Goal: Task Accomplishment & Management: Use online tool/utility

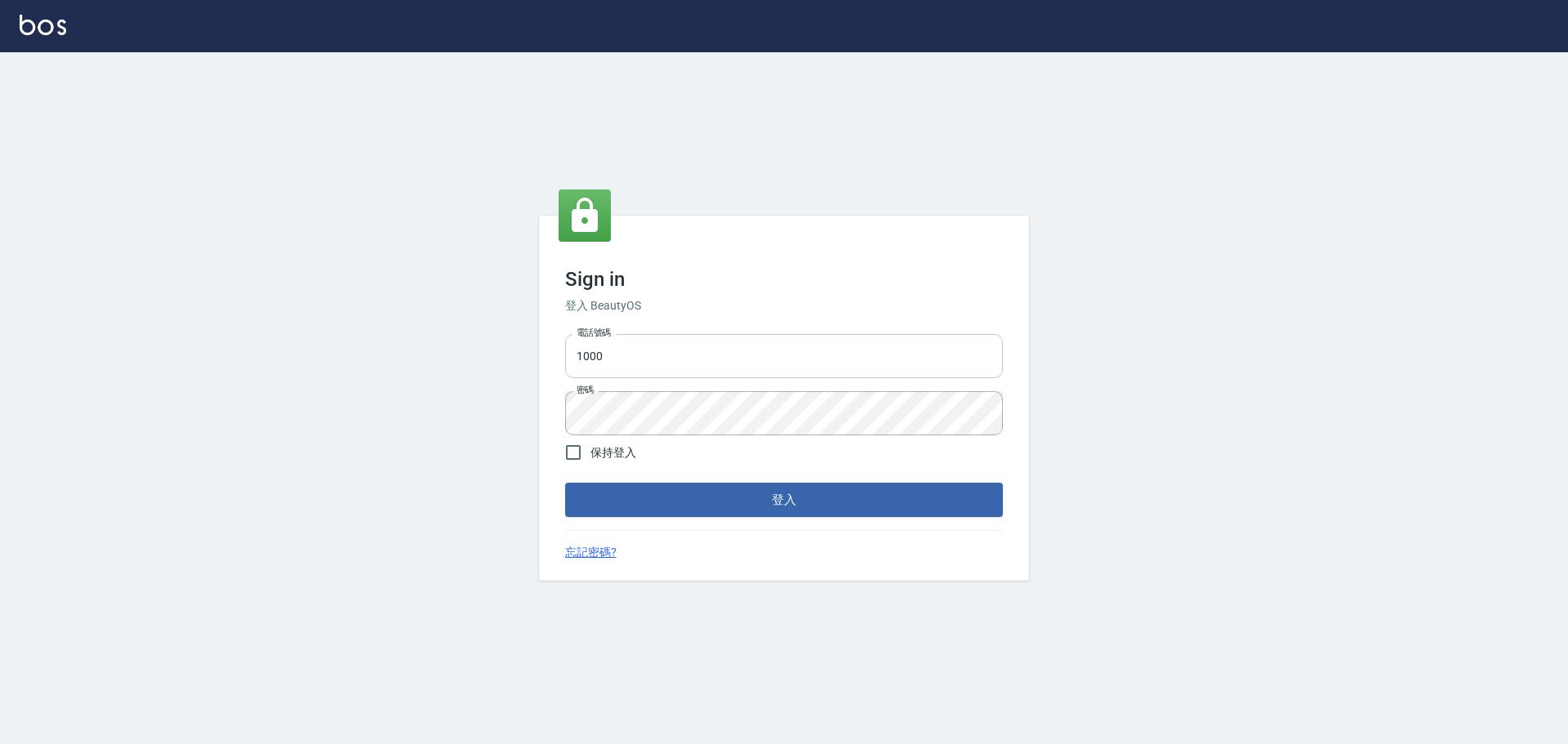
click at [639, 358] on input "1000" at bounding box center [784, 356] width 438 height 44
type input "0975350191"
click at [712, 494] on button "登入" at bounding box center [784, 500] width 438 height 34
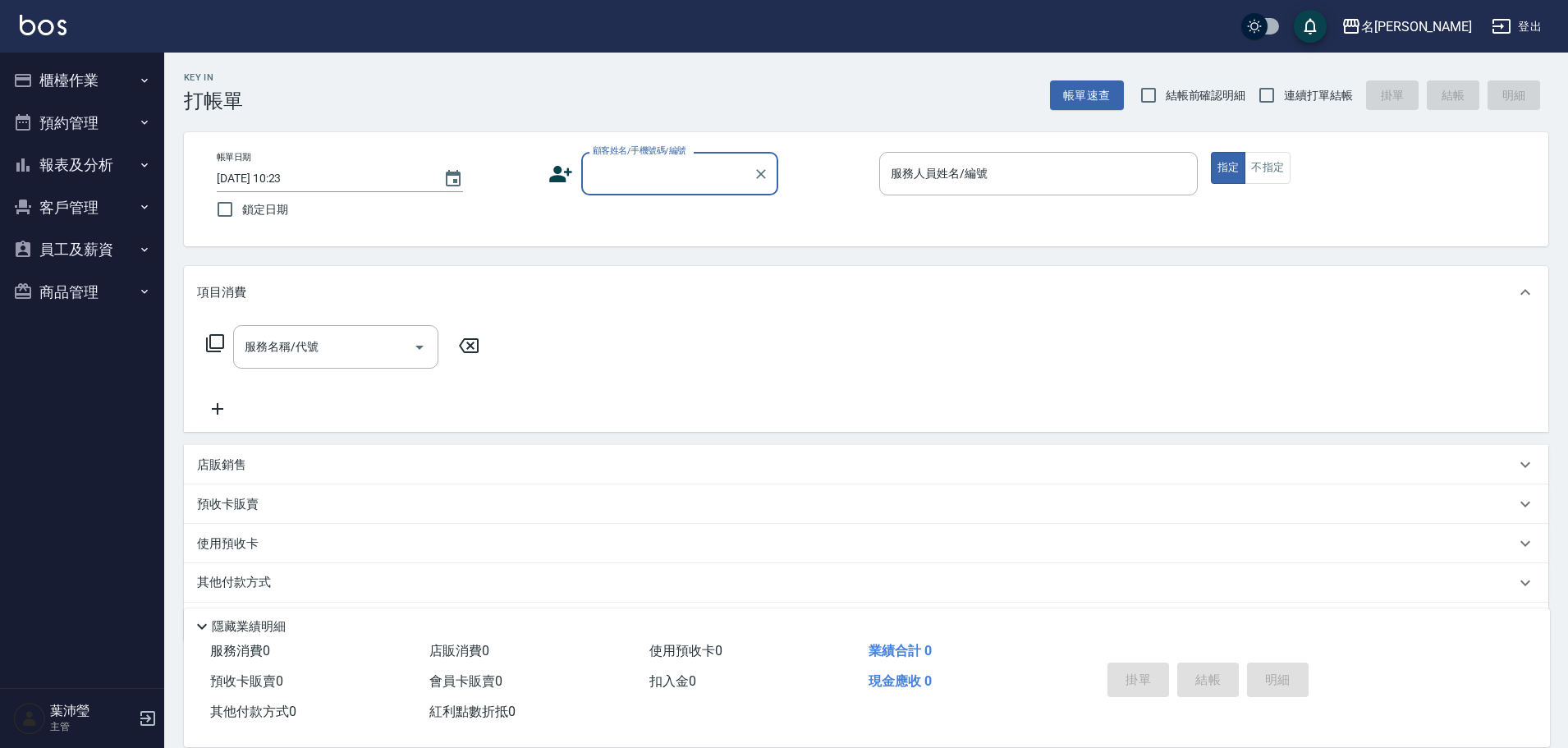
click at [93, 71] on button "櫃檯作業" at bounding box center [82, 81] width 151 height 43
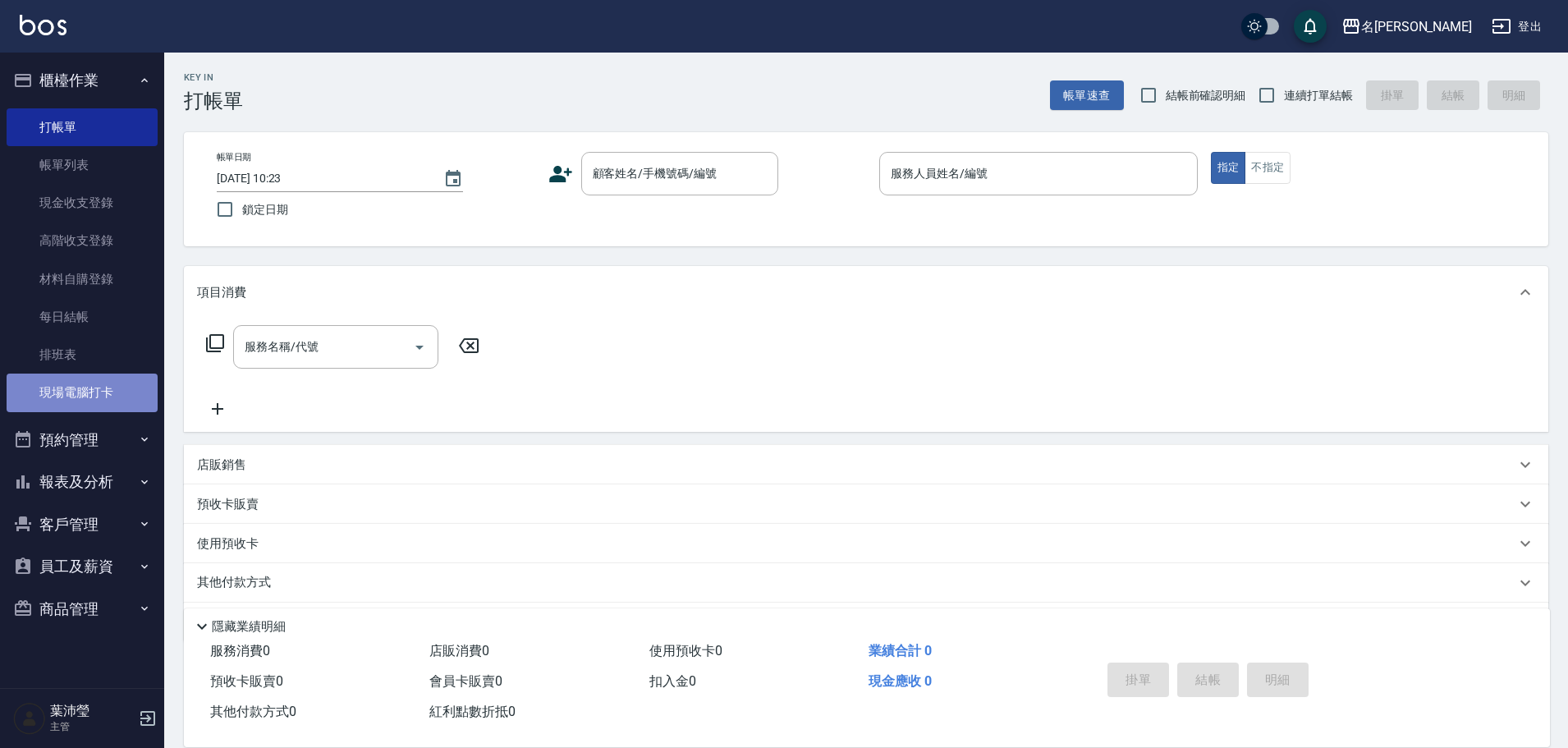
click at [94, 404] on link "現場電腦打卡" at bounding box center [82, 393] width 151 height 38
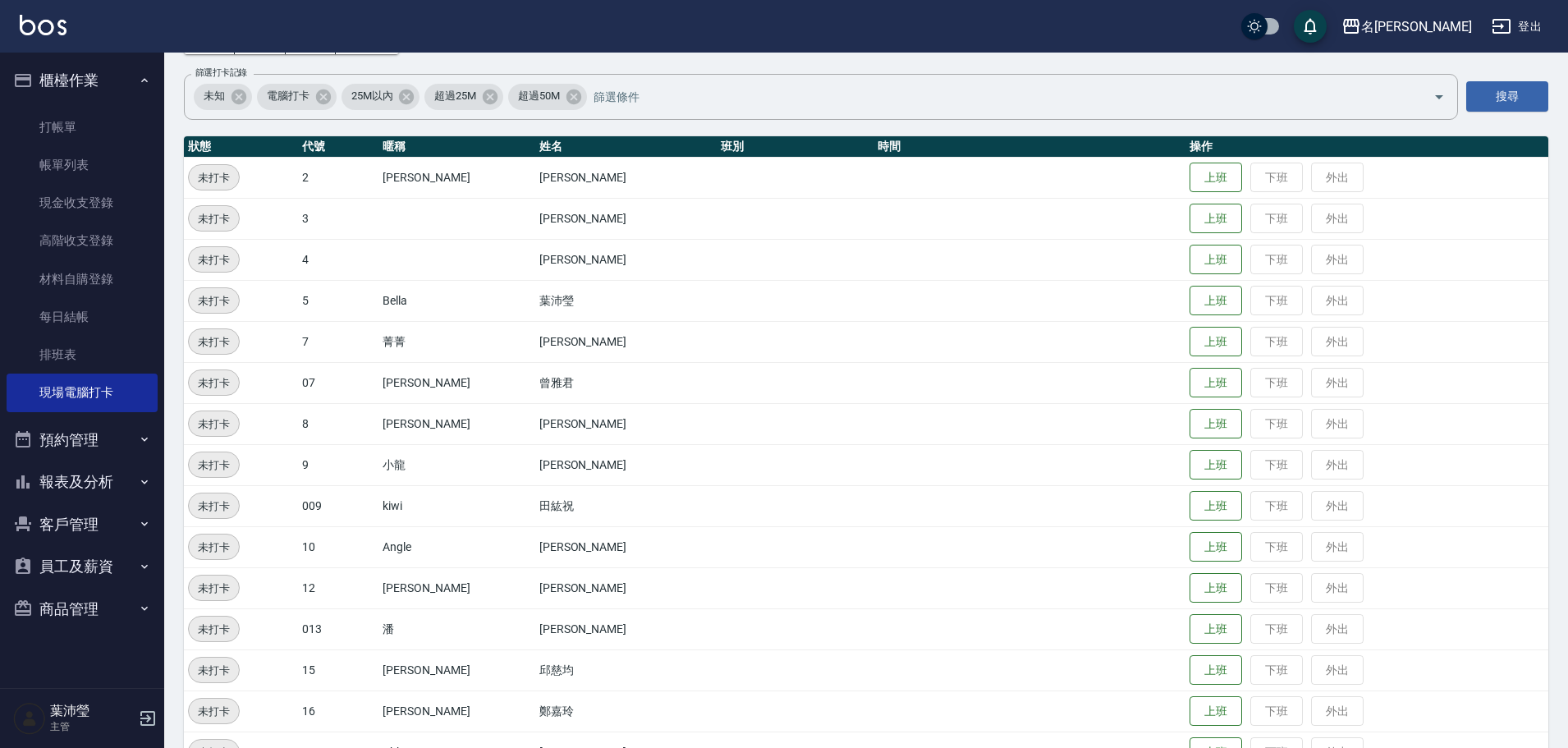
scroll to position [328, 0]
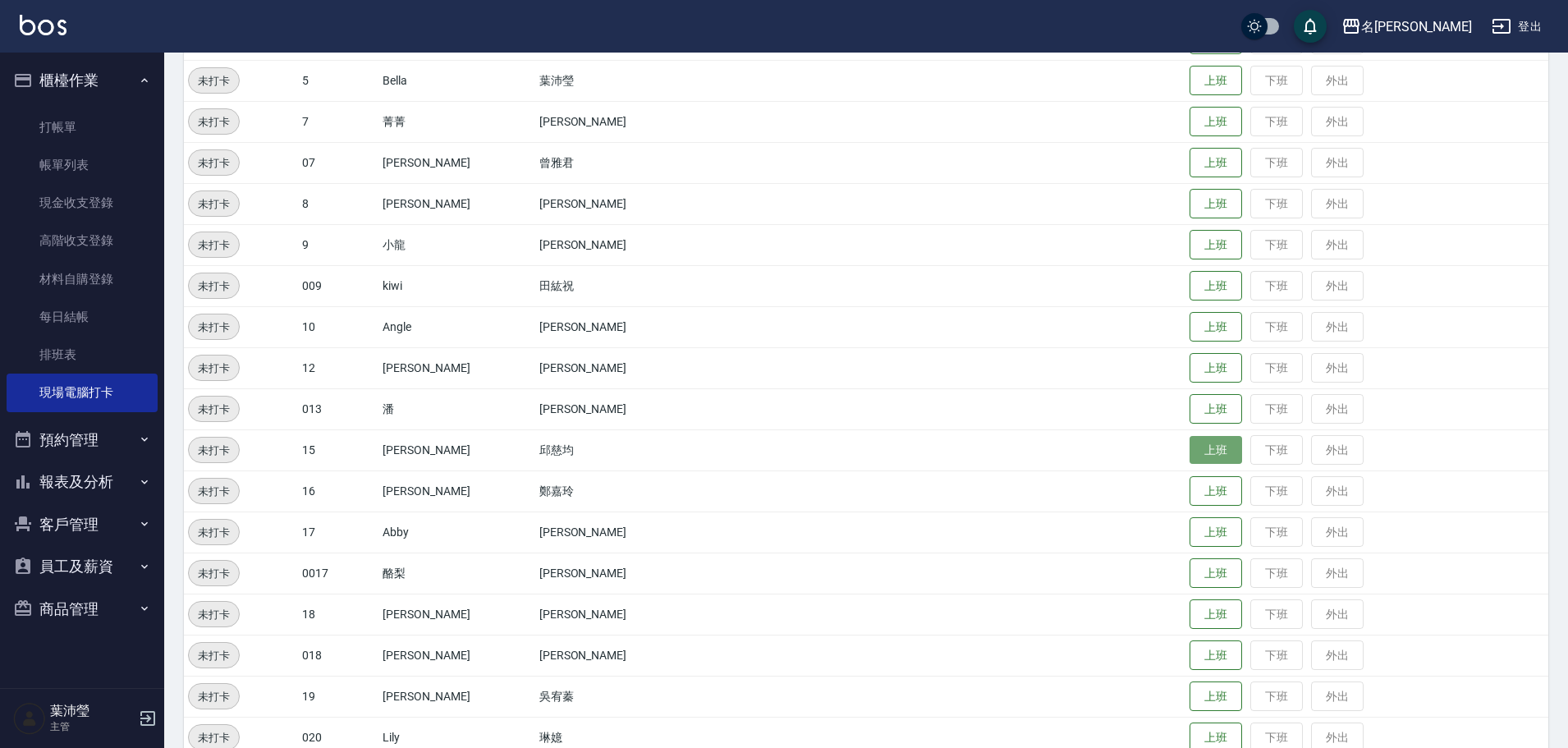
click at [1190, 446] on button "上班" at bounding box center [1216, 450] width 53 height 28
click at [1190, 87] on button "上班" at bounding box center [1216, 80] width 53 height 28
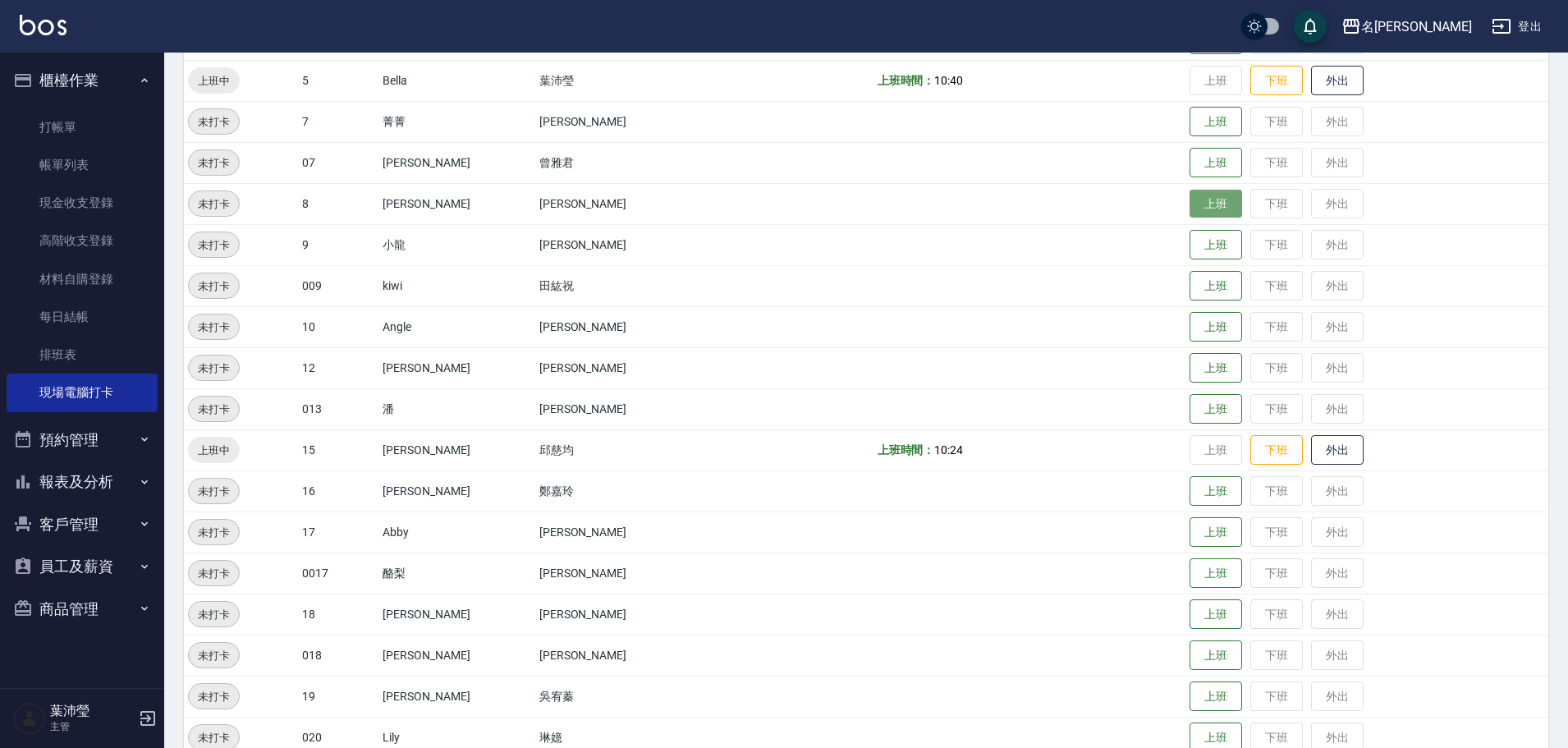
click at [1200, 205] on button "上班" at bounding box center [1216, 203] width 53 height 28
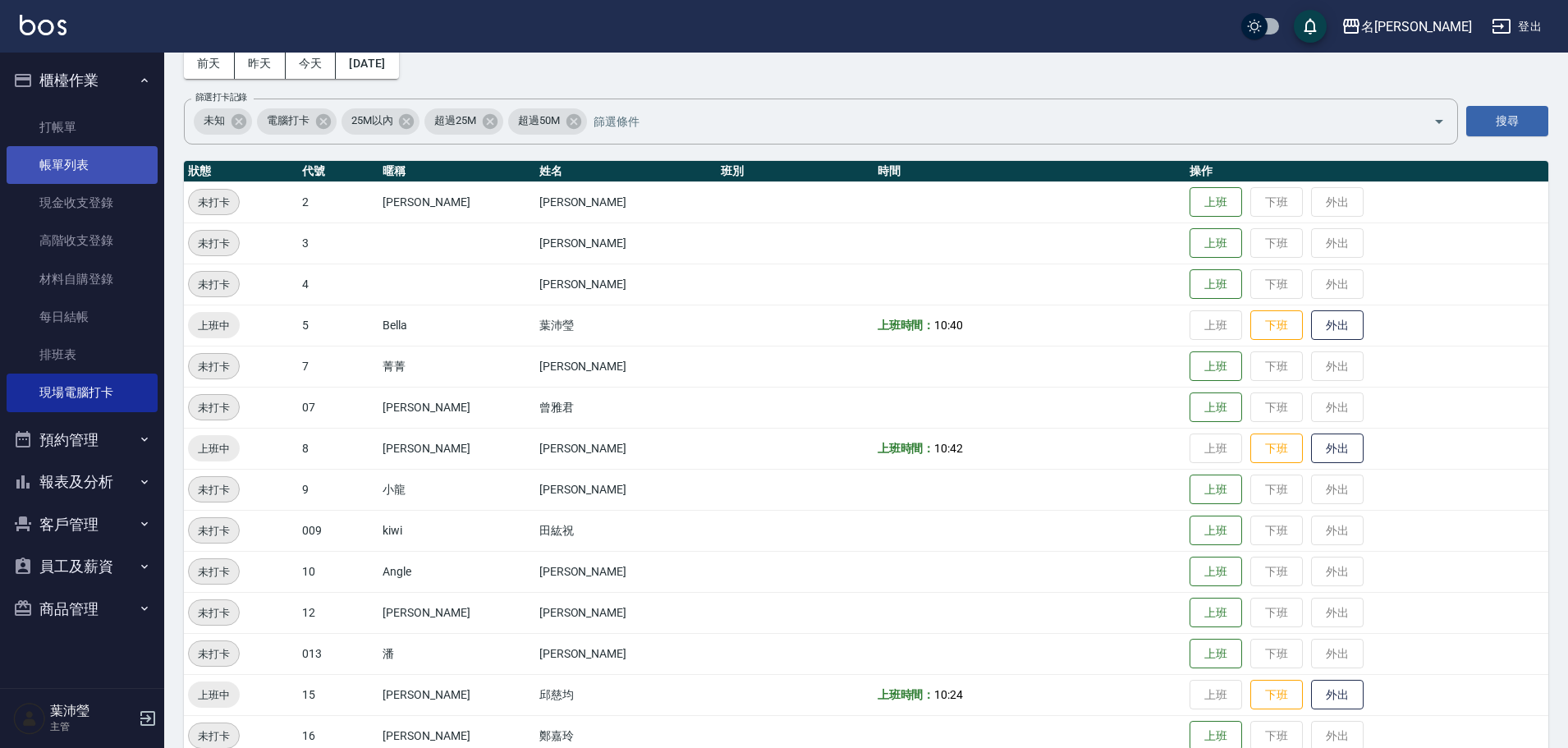
scroll to position [82, 0]
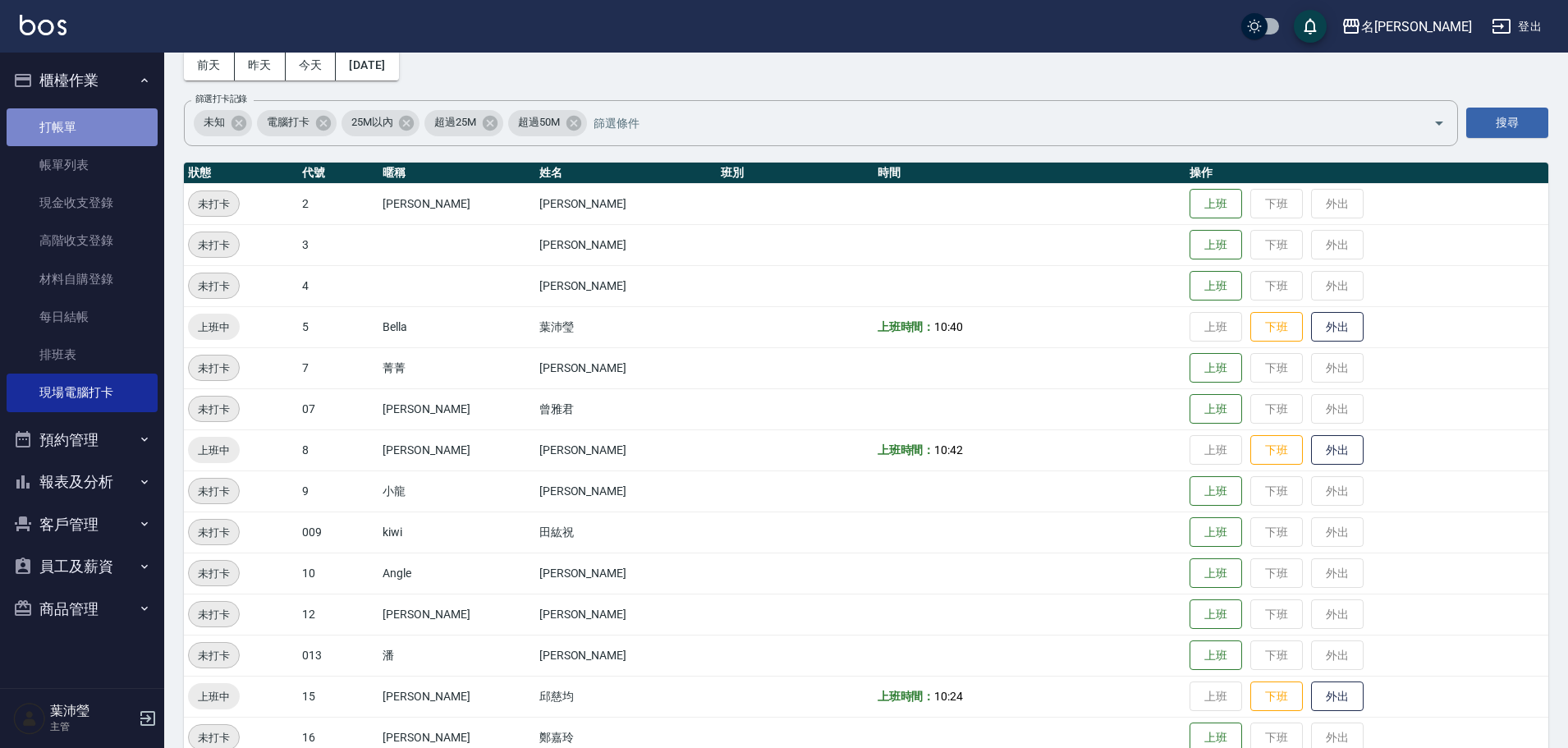
click at [107, 118] on link "打帳單" at bounding box center [82, 128] width 151 height 38
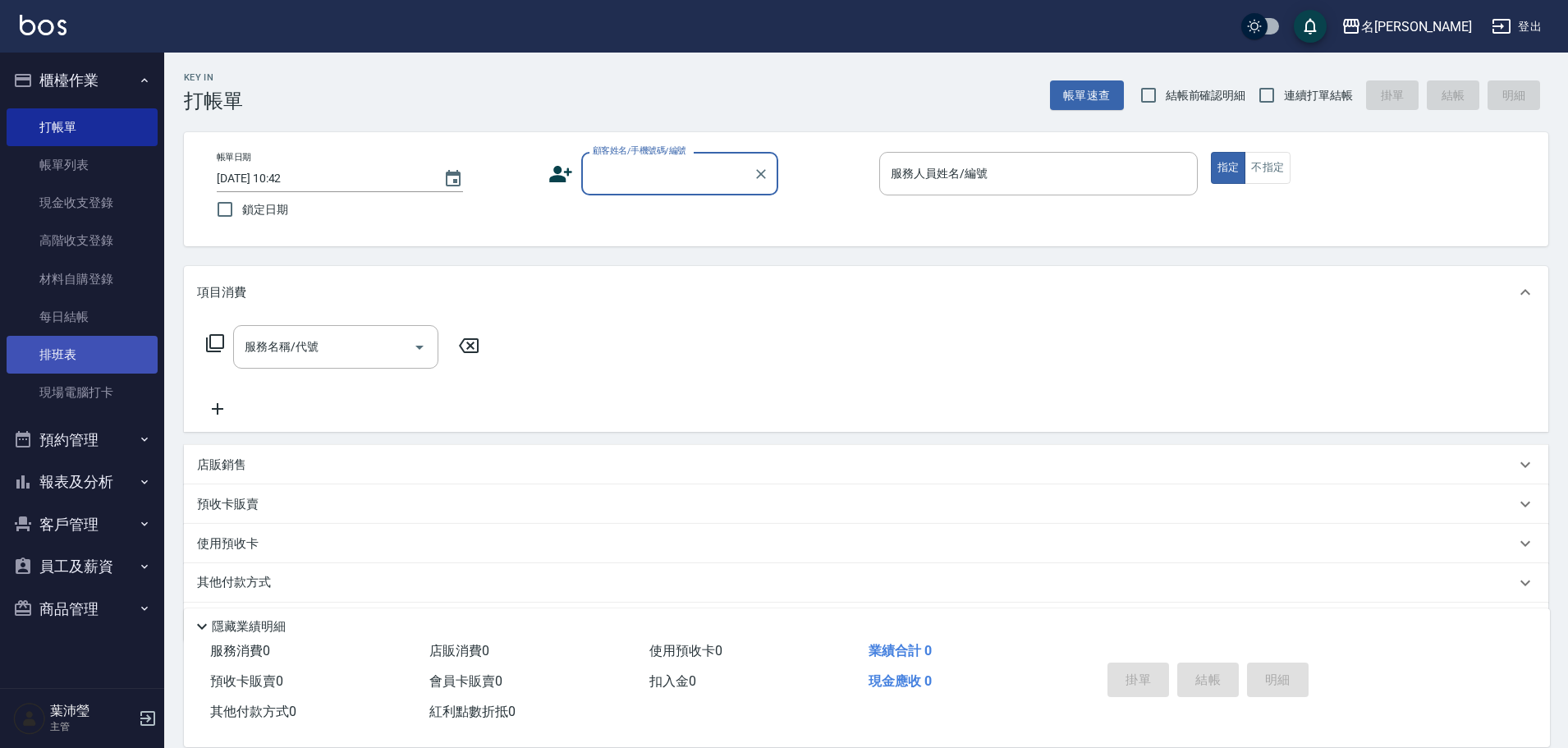
click at [47, 371] on link "排班表" at bounding box center [82, 355] width 151 height 38
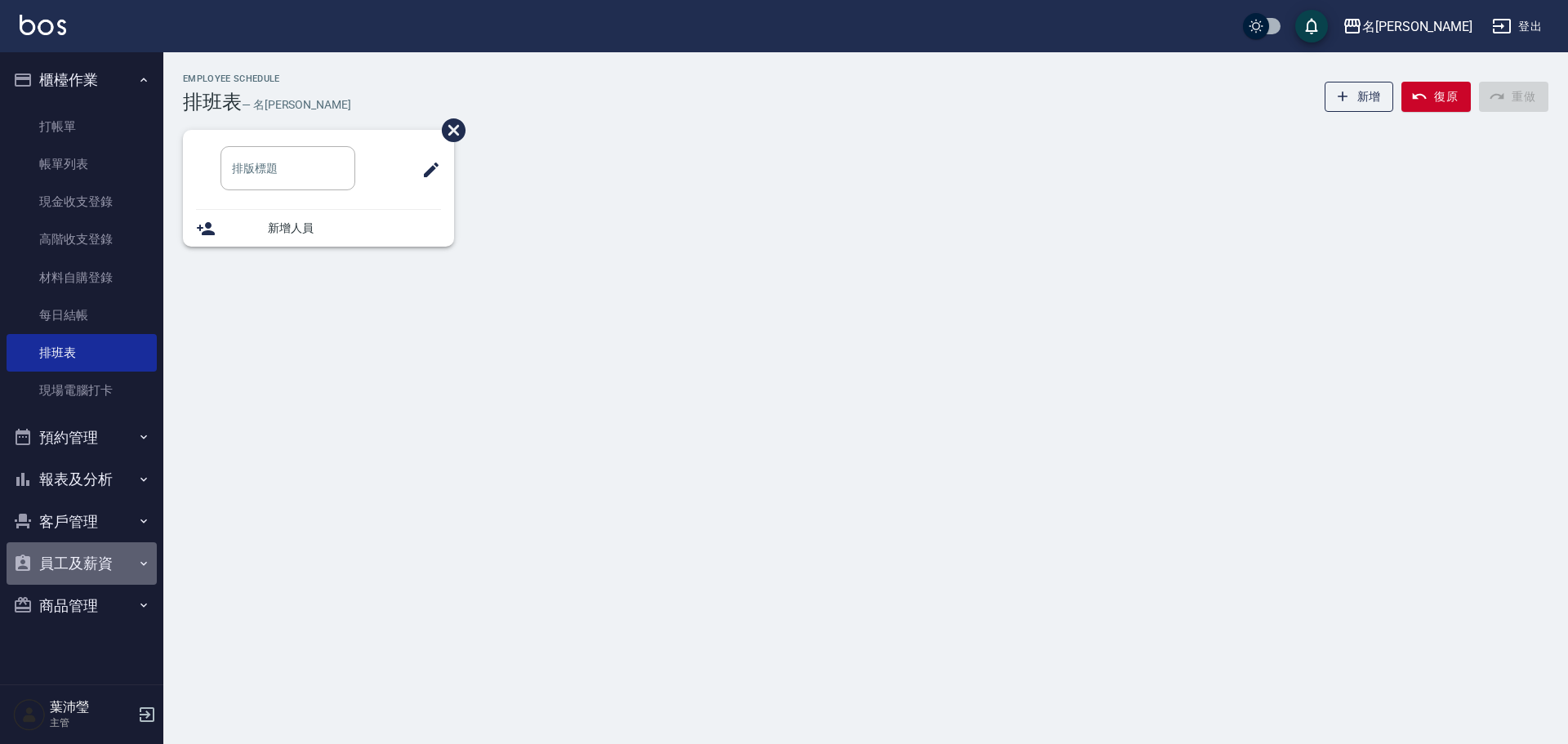
click at [98, 572] on button "員工及薪資" at bounding box center [81, 564] width 150 height 43
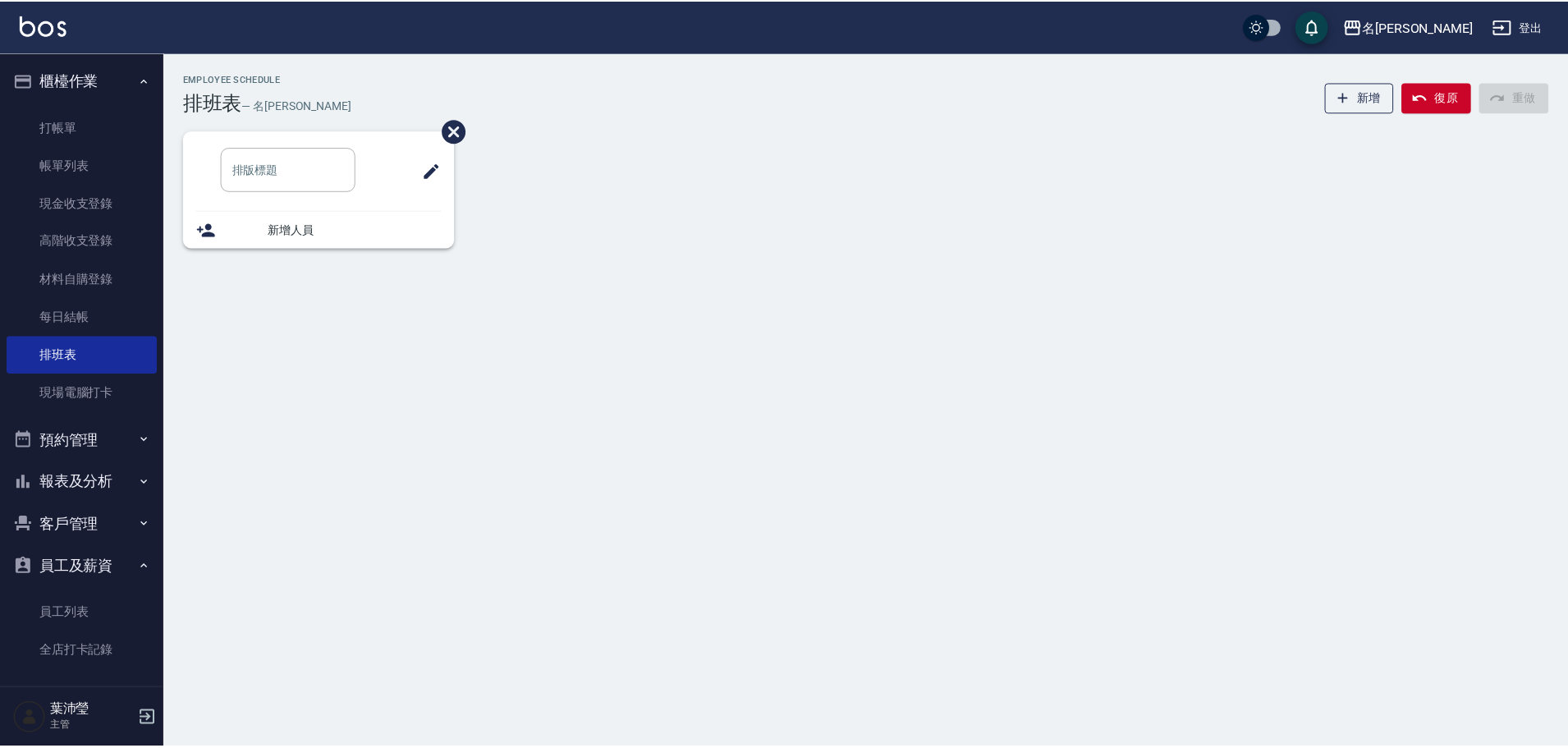
scroll to position [51, 0]
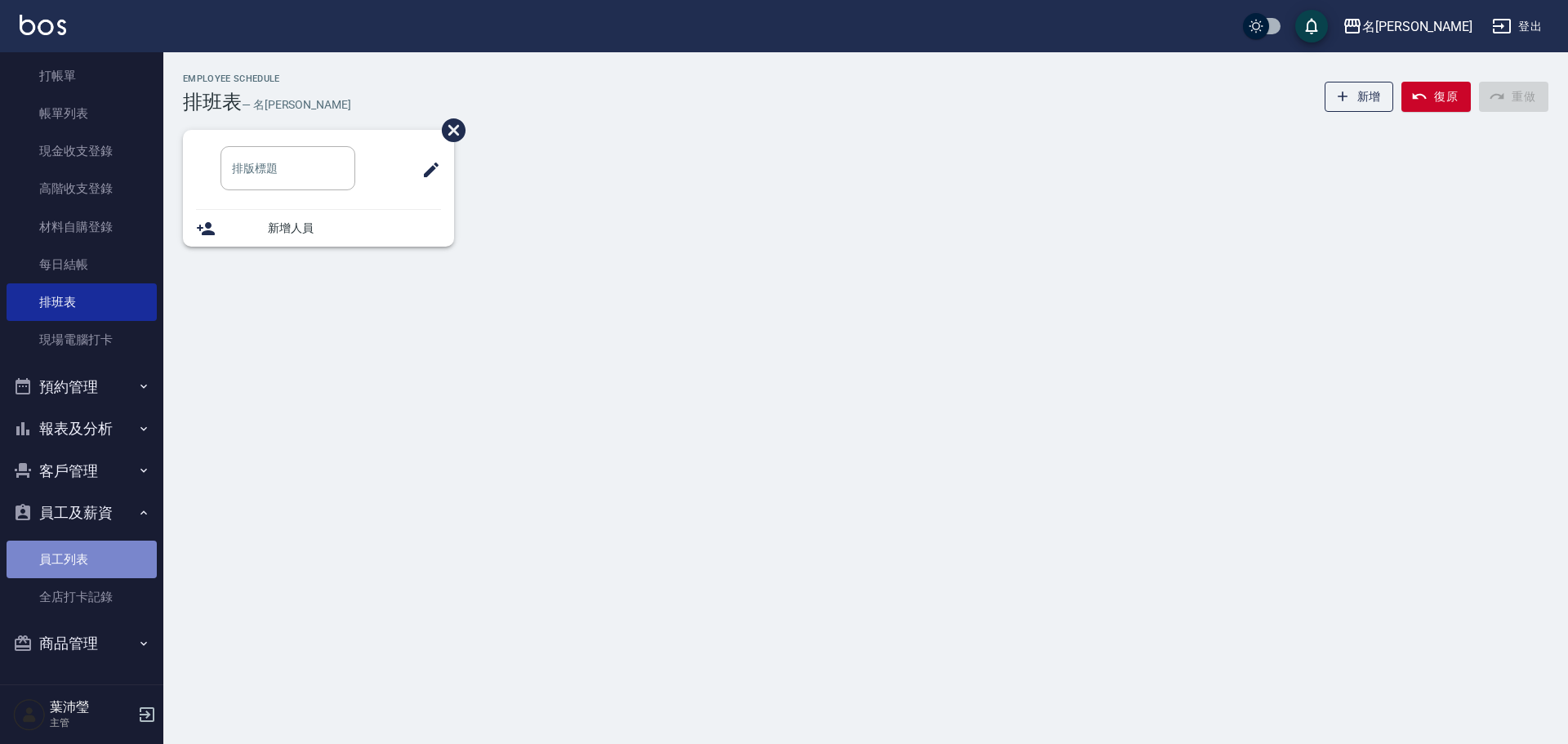
click at [115, 564] on link "員工列表" at bounding box center [81, 560] width 150 height 38
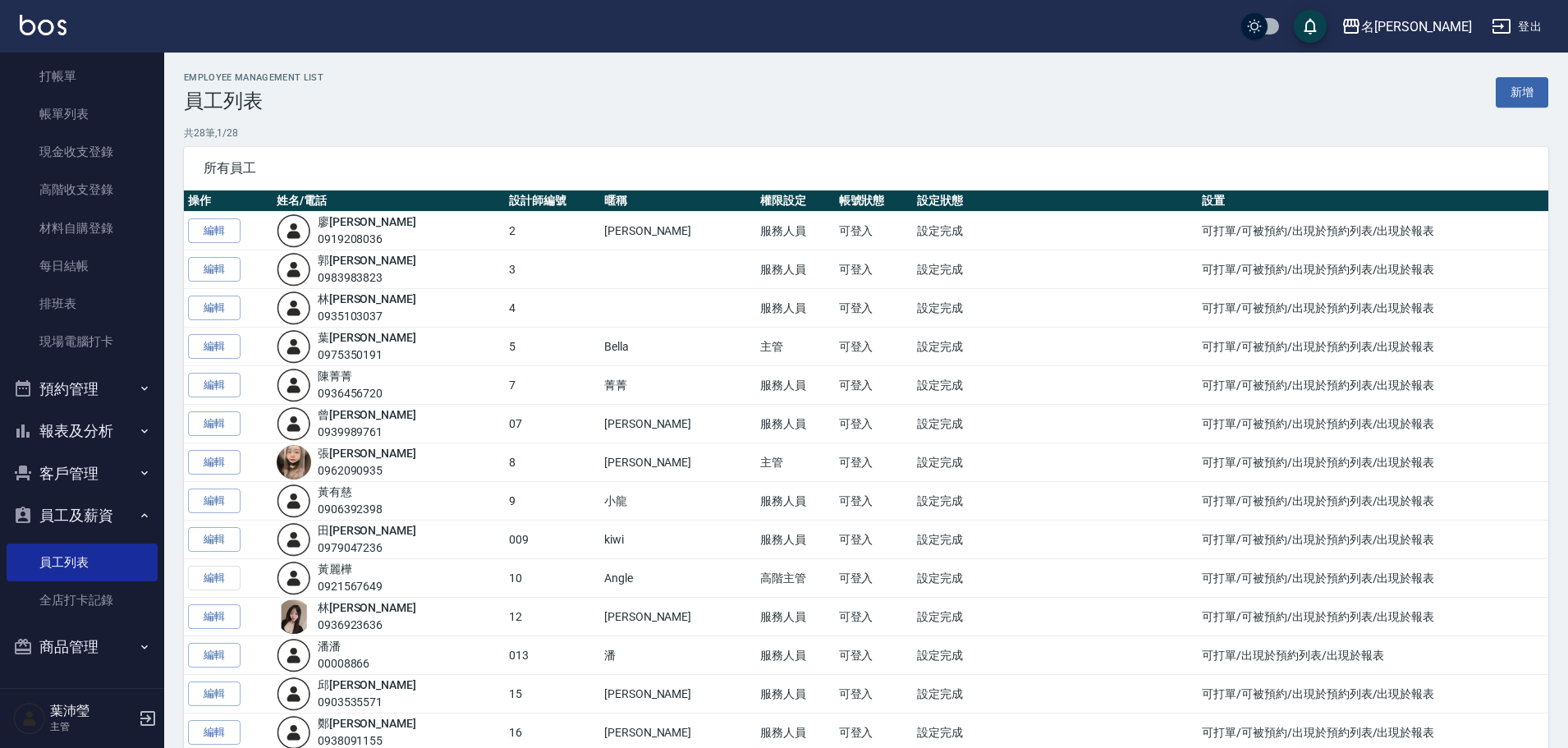
click at [89, 438] on button "報表及分析" at bounding box center [82, 432] width 151 height 43
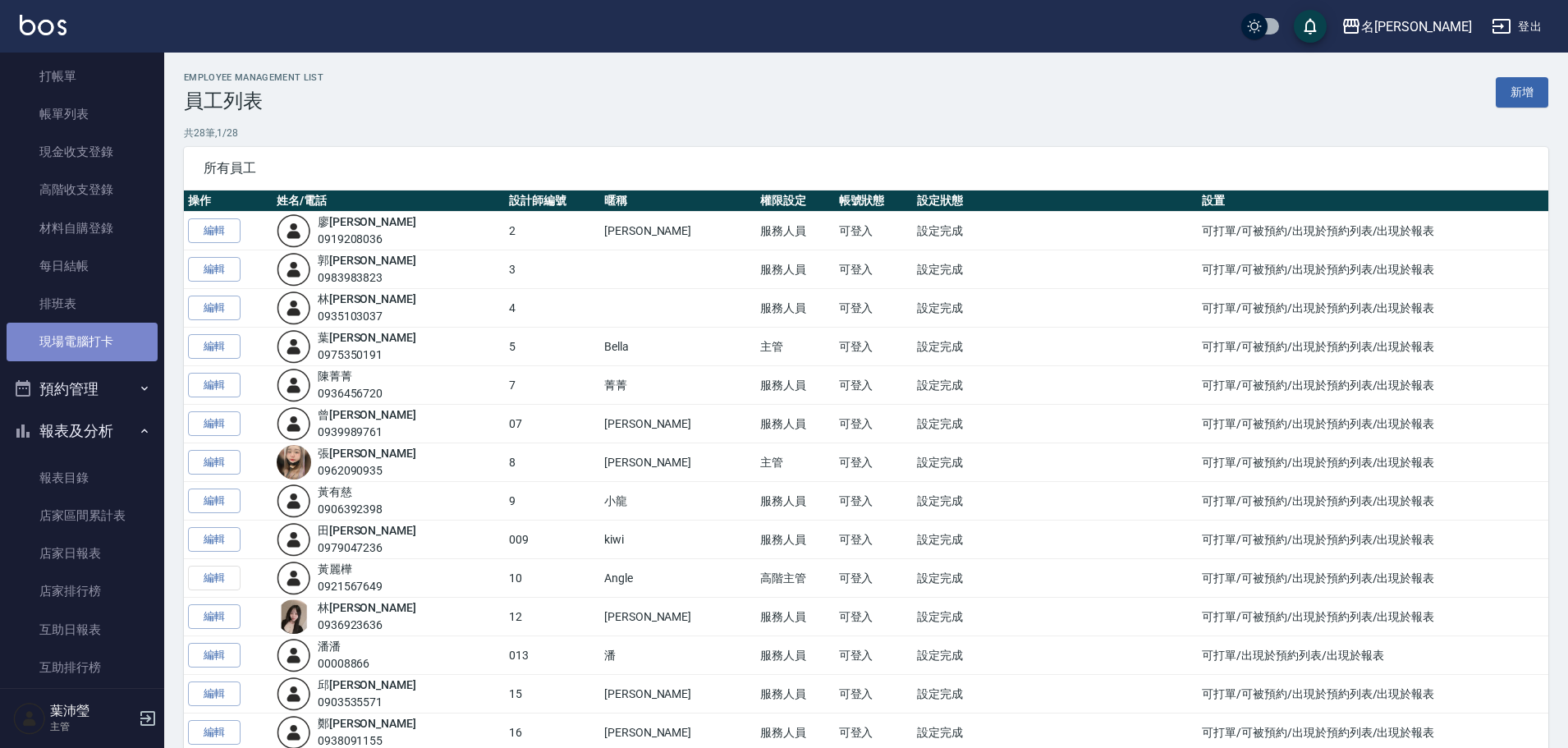
click at [97, 345] on link "現場電腦打卡" at bounding box center [82, 342] width 151 height 38
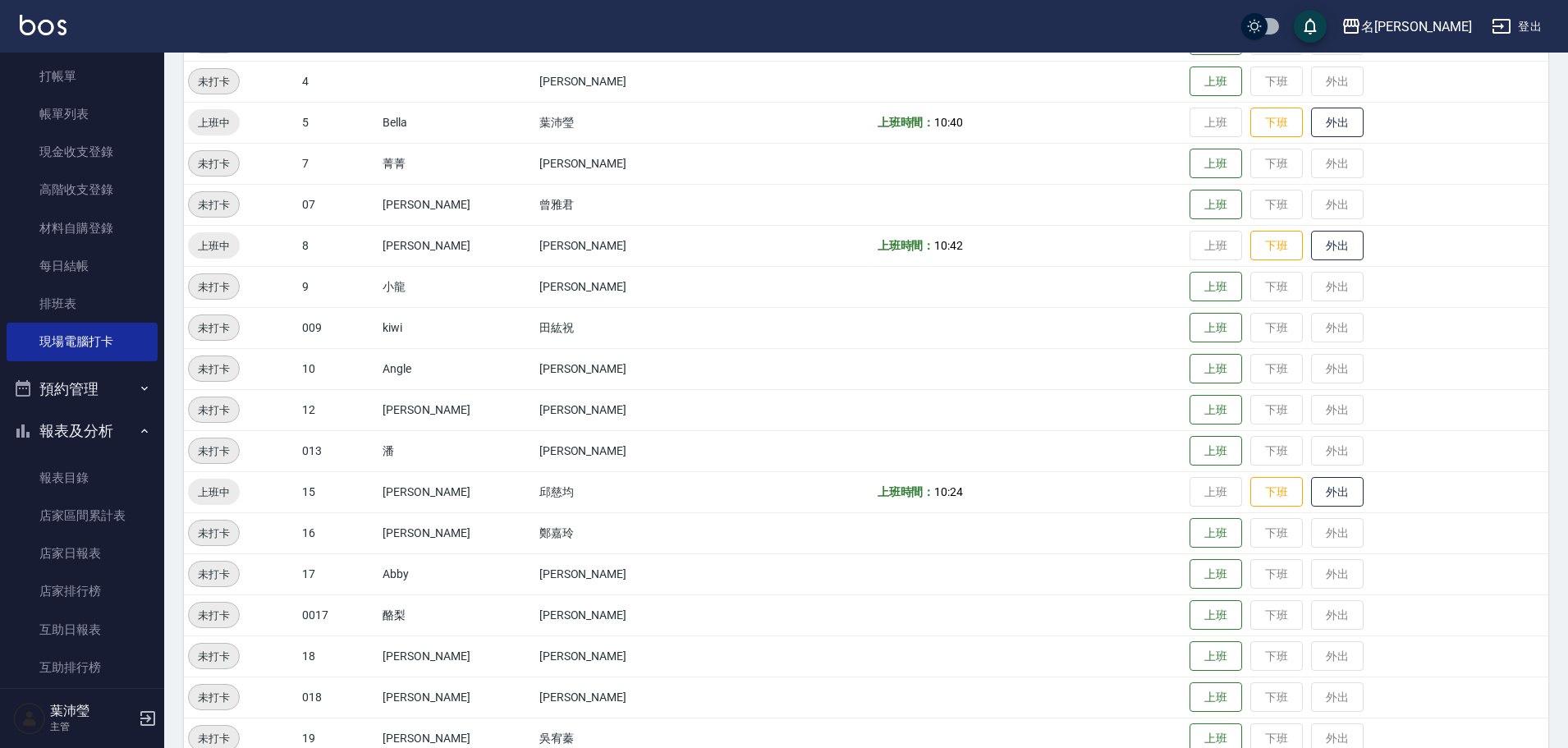
scroll to position [309, 0]
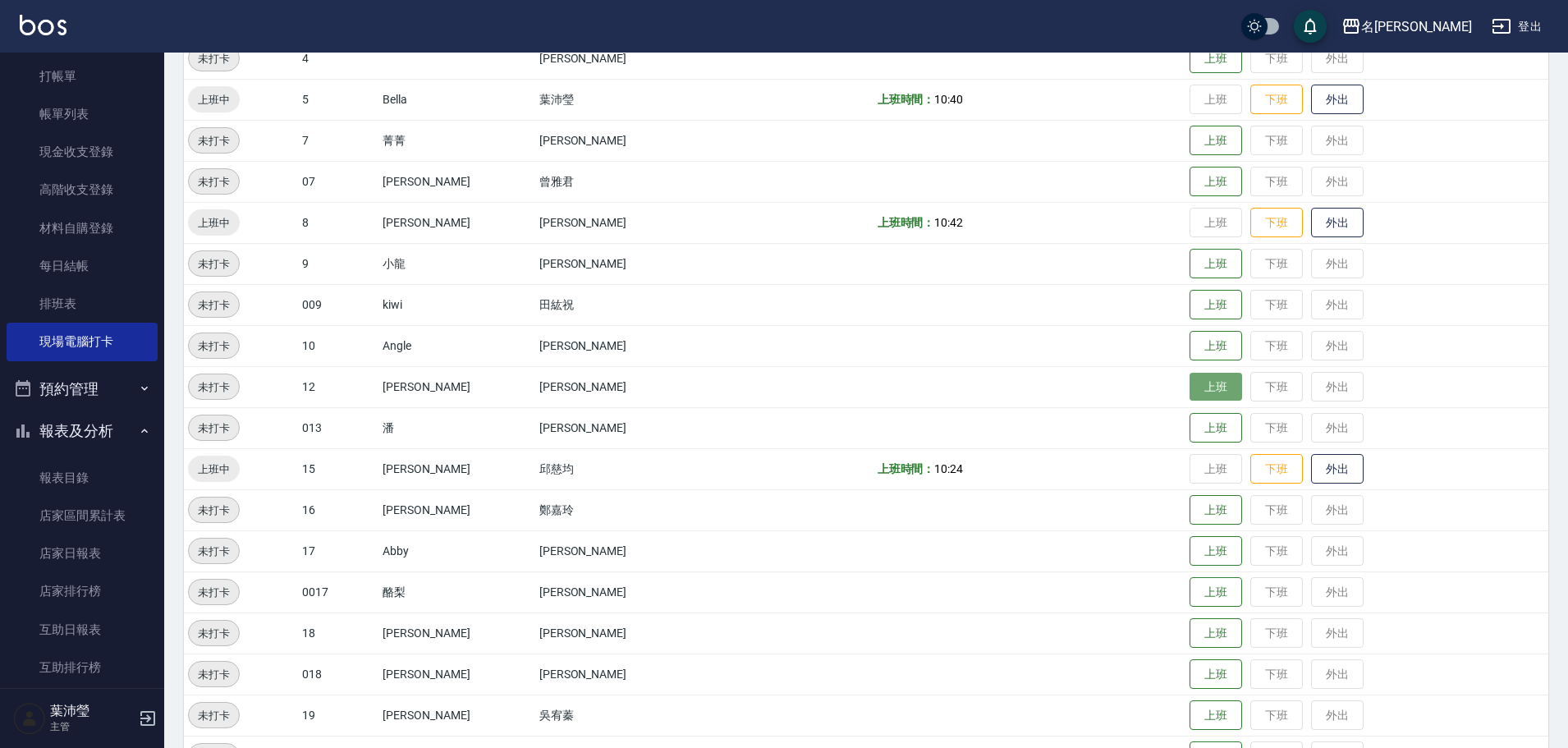
click at [1203, 383] on button "上班" at bounding box center [1216, 387] width 53 height 28
click at [1190, 262] on button "上班" at bounding box center [1216, 264] width 53 height 28
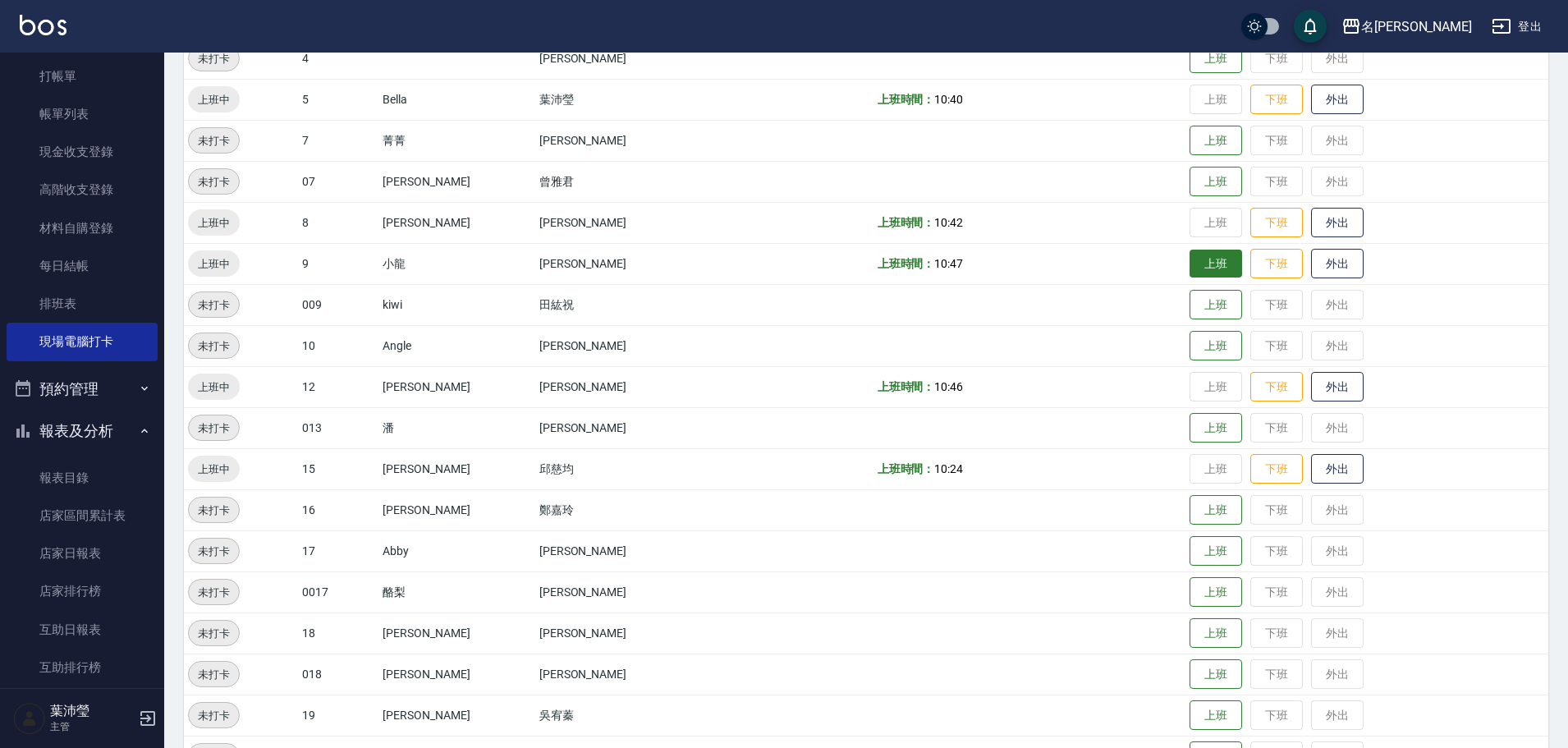
click at [1185, 262] on td "上班 下班 外出" at bounding box center [1366, 264] width 363 height 41
